Goal: Entertainment & Leisure: Browse casually

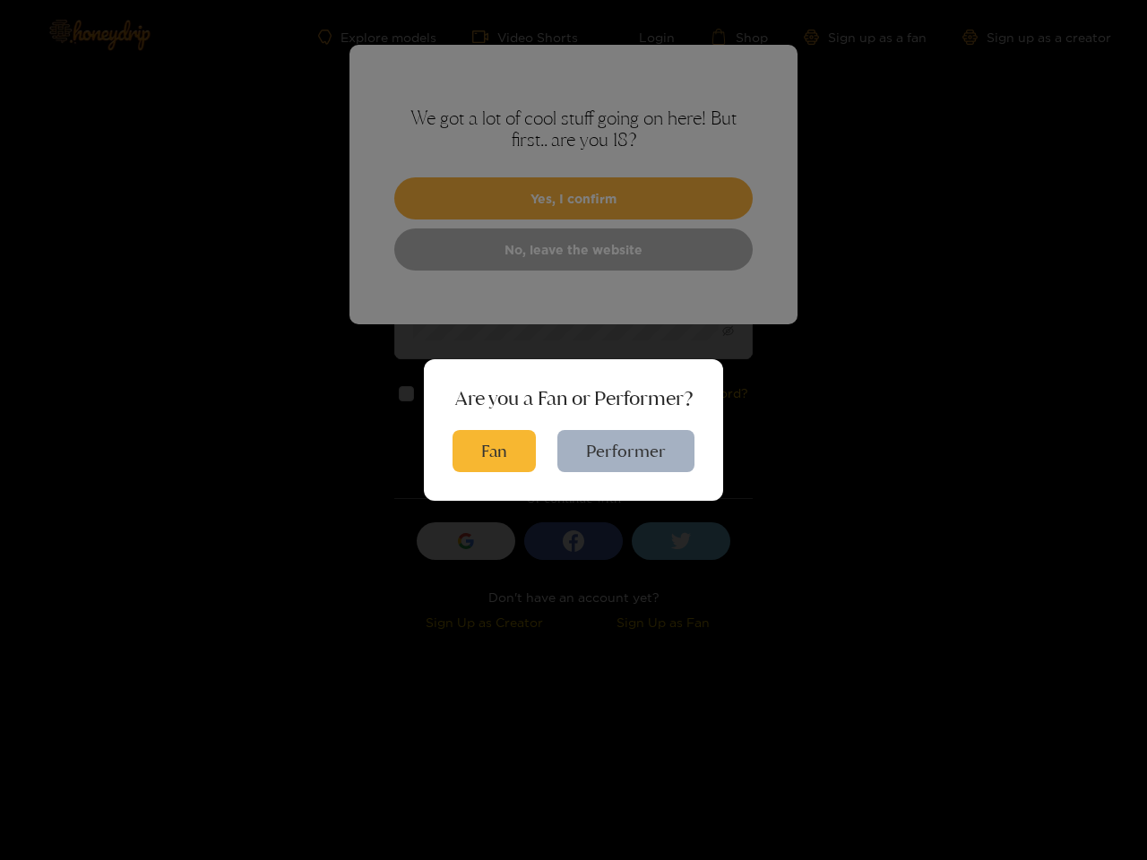
click at [496, 451] on button "Fan" at bounding box center [494, 451] width 83 height 42
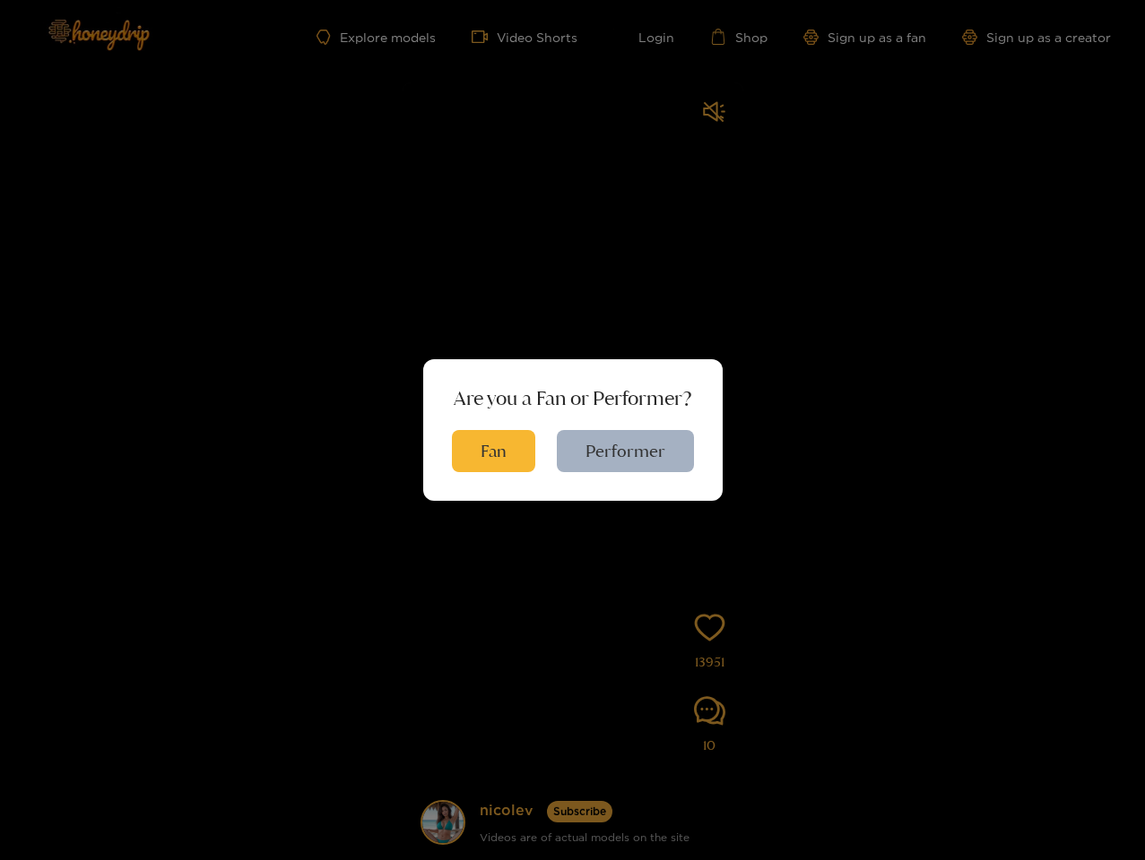
click at [496, 451] on button "Fan" at bounding box center [493, 451] width 83 height 42
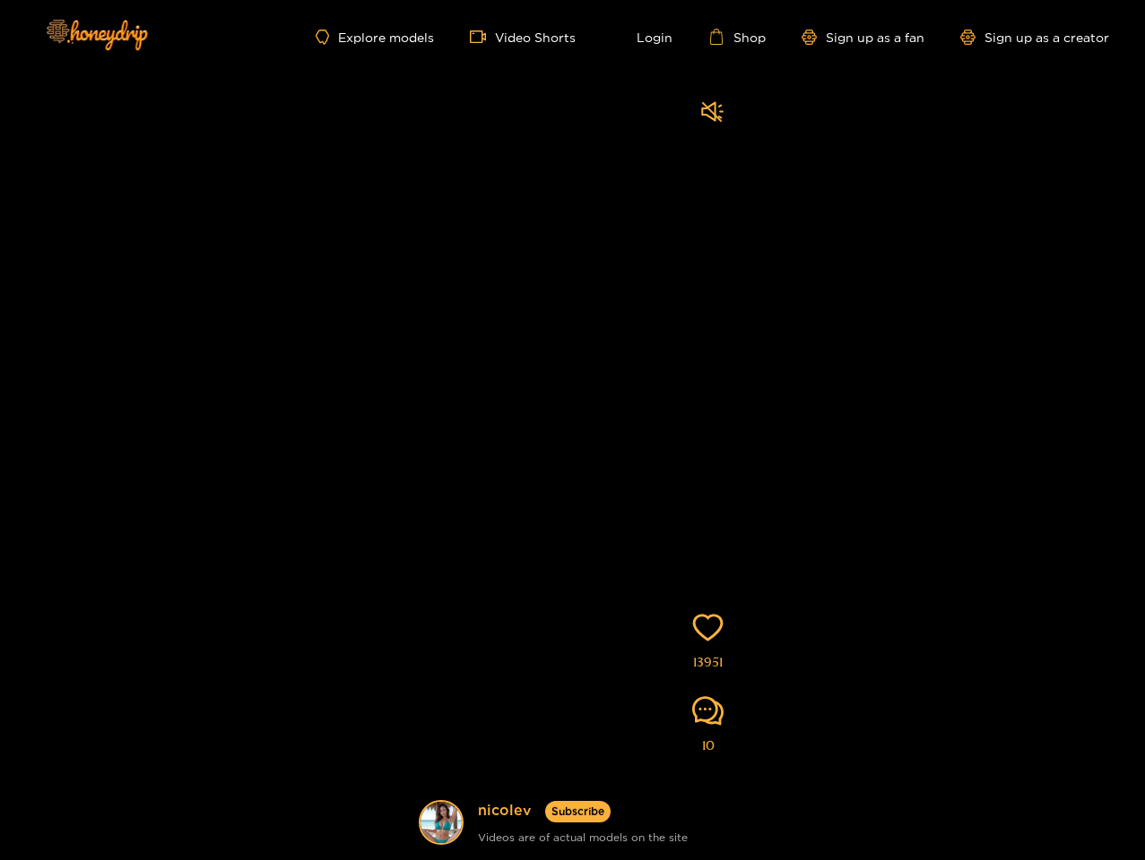
click at [626, 430] on p "You can now send Videos or Pictures to your favorite creators for them to rate …" at bounding box center [572, 407] width 421 height 45
